Goal: Complete application form: Complete application form

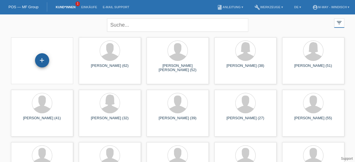
click at [47, 56] on div "+" at bounding box center [42, 60] width 14 height 14
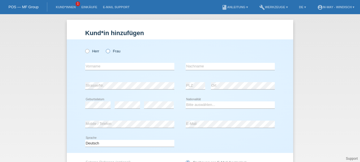
click at [105, 48] on icon at bounding box center [105, 48] width 0 height 0
click at [107, 51] on input "Frau" at bounding box center [108, 51] width 4 height 4
radio input "true"
click at [113, 65] on input "text" at bounding box center [129, 66] width 89 height 7
type input "[PERSON_NAME]"
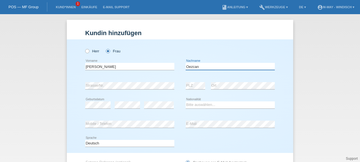
type input "Oezcan"
click at [238, 104] on select "Bitte auswählen... Schweiz Deutschland Liechtenstein Österreich ------------ Af…" at bounding box center [229, 104] width 89 height 7
select select "CH"
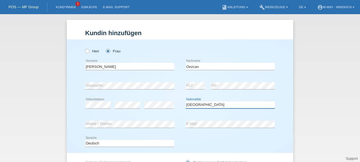
click at [185, 101] on select "Bitte auswählen... Schweiz Deutschland Liechtenstein Österreich ------------ Af…" at bounding box center [229, 104] width 89 height 7
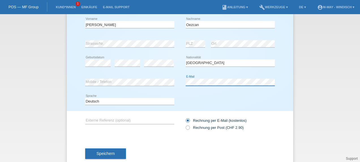
scroll to position [55, 0]
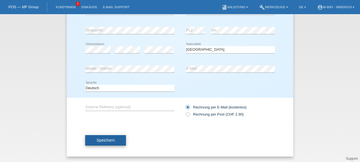
click at [105, 142] on button "Speichern" at bounding box center [105, 140] width 41 height 11
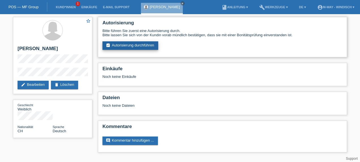
click at [140, 48] on link "assignment_turned_in Autorisierung durchführen" at bounding box center [130, 45] width 56 height 8
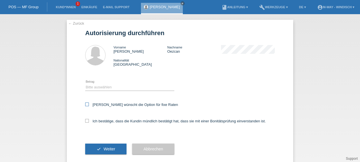
click at [85, 105] on icon at bounding box center [87, 104] width 4 height 4
click at [85, 105] on input "Kundin wünscht die Option für fixe Raten" at bounding box center [87, 104] width 4 height 4
checkbox input "true"
click at [85, 121] on icon at bounding box center [87, 121] width 4 height 4
click at [85, 121] on input "Ich bestätige, dass die Kundin mündlich bestätigt hat, dass sie mit einer Bonit…" at bounding box center [87, 121] width 4 height 4
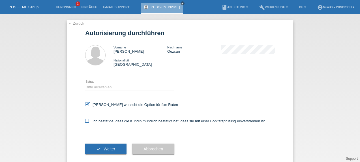
checkbox input "true"
click at [116, 87] on select "Bitte auswählen CHF 1.00 - CHF 499.00 CHF 500.00 - CHF 1'999.00 CHF 2'000.00 - …" at bounding box center [129, 87] width 89 height 7
select select "3"
click at [85, 84] on select "Bitte auswählen CHF 1.00 - CHF 499.00 CHF 500.00 - CHF 1'999.00 CHF 2'000.00 - …" at bounding box center [129, 87] width 89 height 7
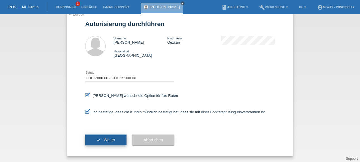
click at [102, 142] on button "check Weiter" at bounding box center [105, 139] width 41 height 11
